Goal: Information Seeking & Learning: Find contact information

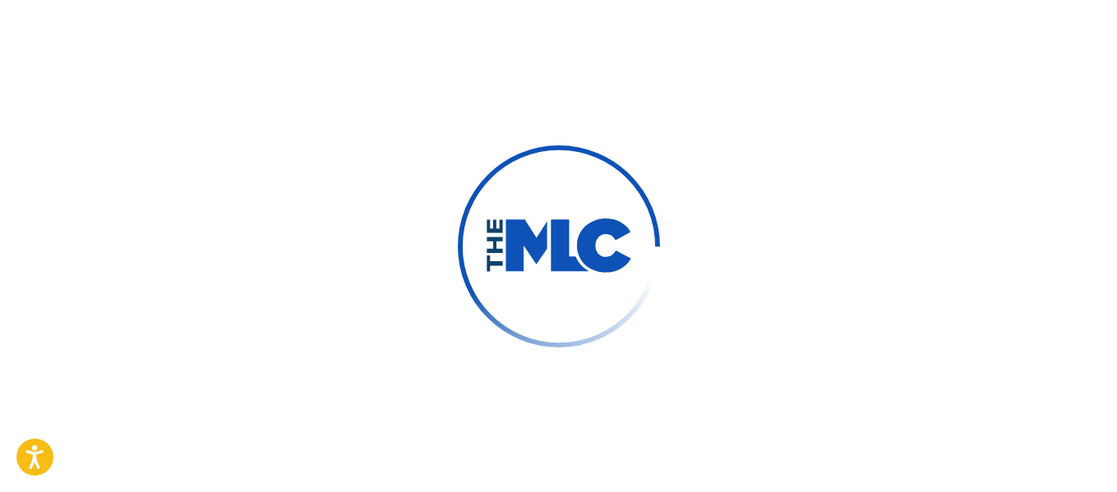
scroll to position [887, 0]
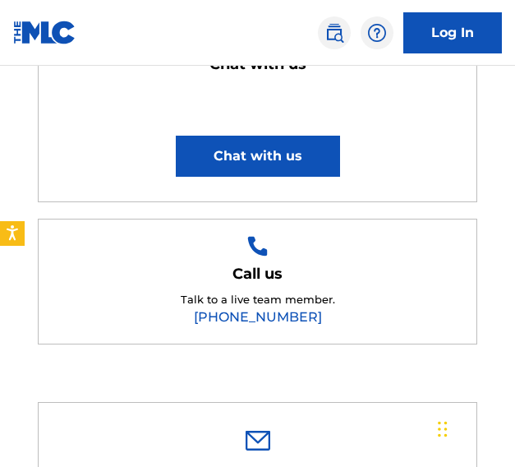
scroll to position [657, 0]
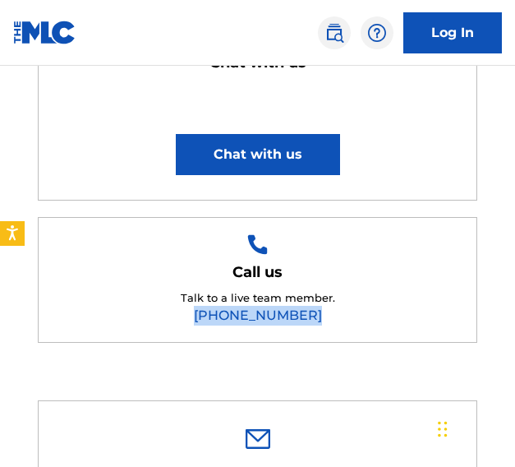
drag, startPoint x: 312, startPoint y: 311, endPoint x: 187, endPoint y: 311, distance: 125.7
click at [187, 311] on div "Talk to a live team member. [PHONE_NUMBER]" at bounding box center [258, 308] width 154 height 36
copy link "[PHONE_NUMBER]"
